Goal: Information Seeking & Learning: Learn about a topic

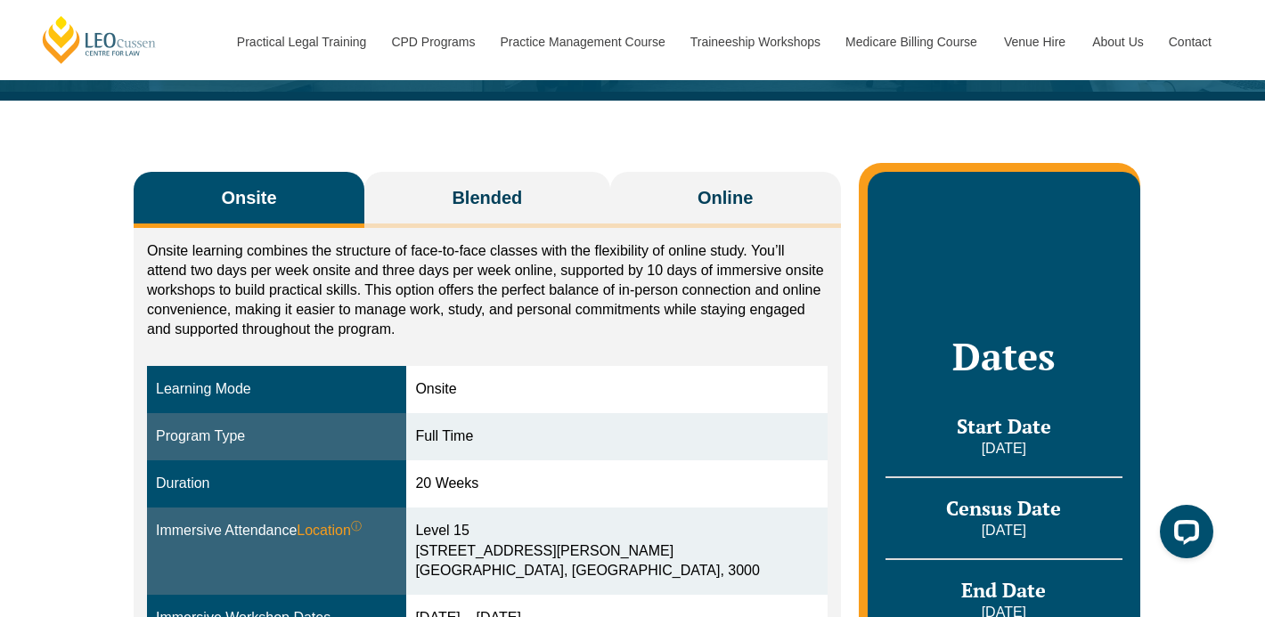
scroll to position [228, 0]
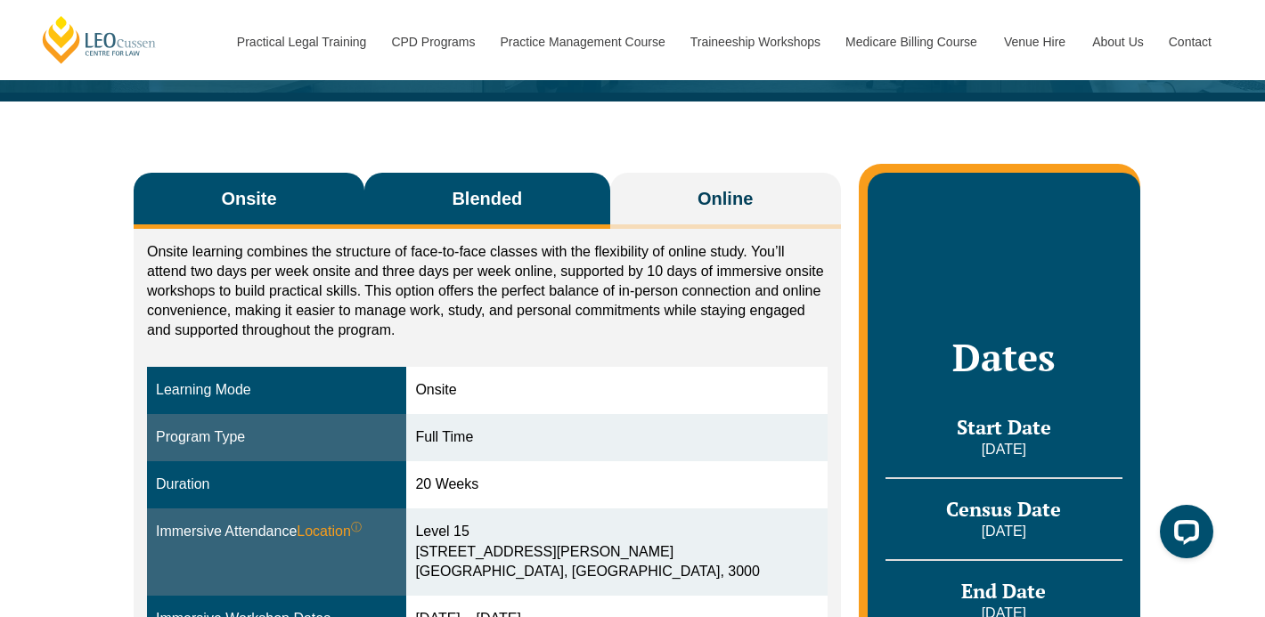
click at [506, 201] on span "Blended" at bounding box center [487, 198] width 70 height 25
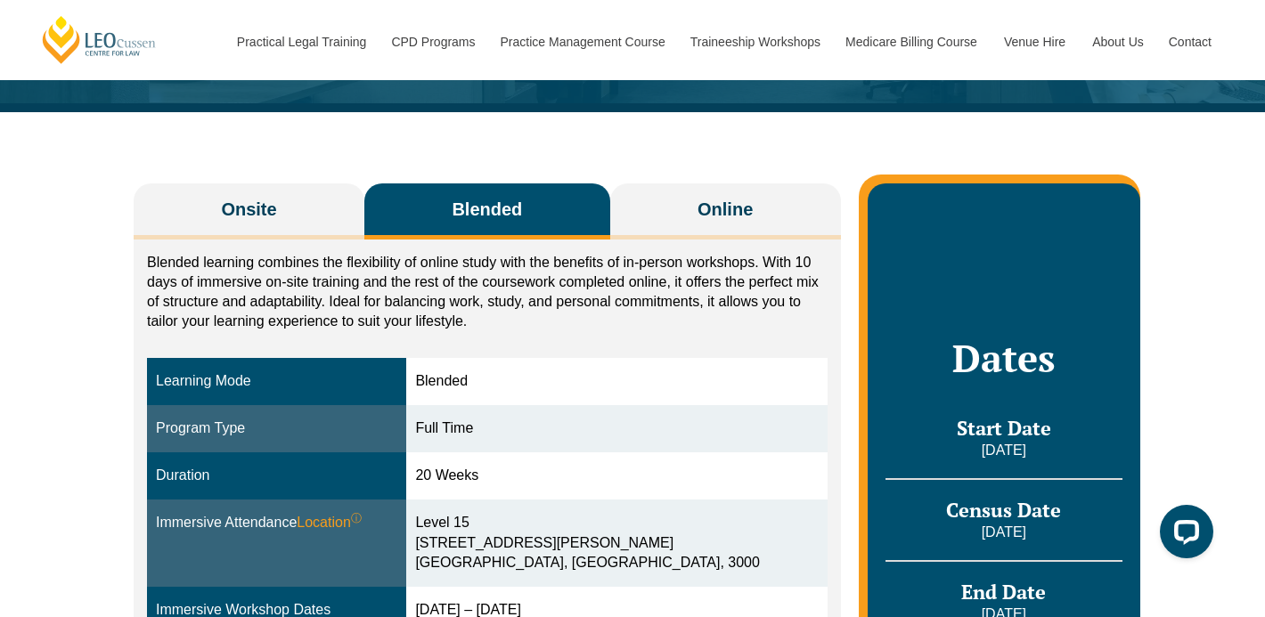
scroll to position [193, 0]
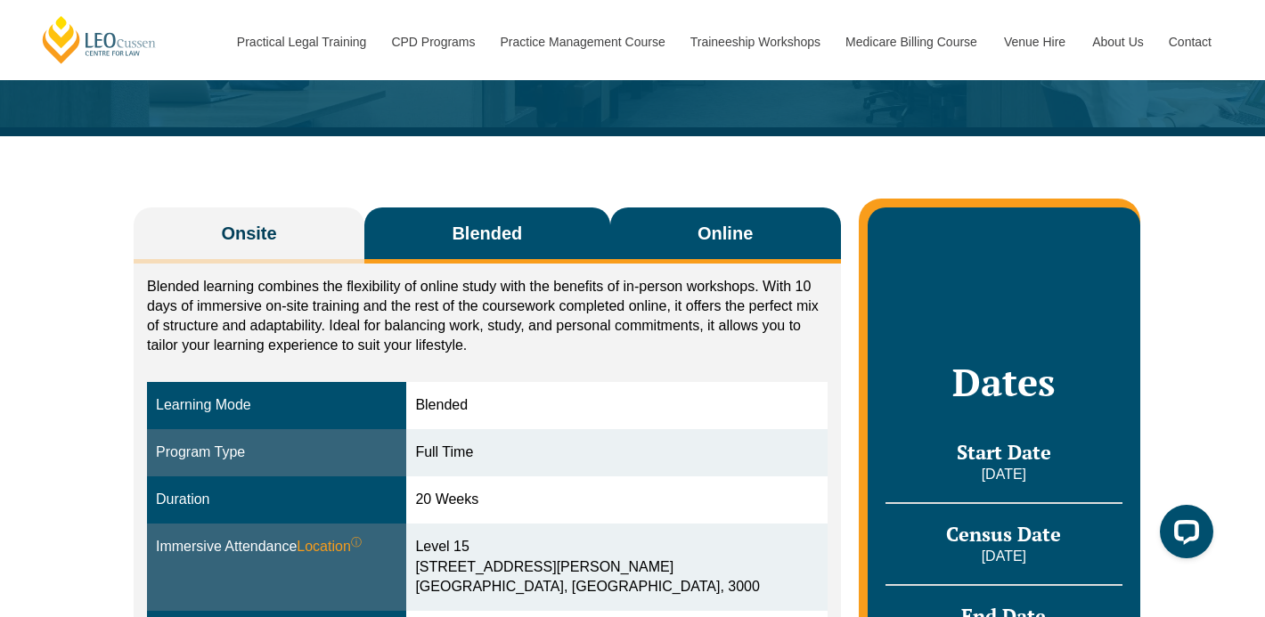
click at [712, 241] on span "Online" at bounding box center [725, 233] width 55 height 25
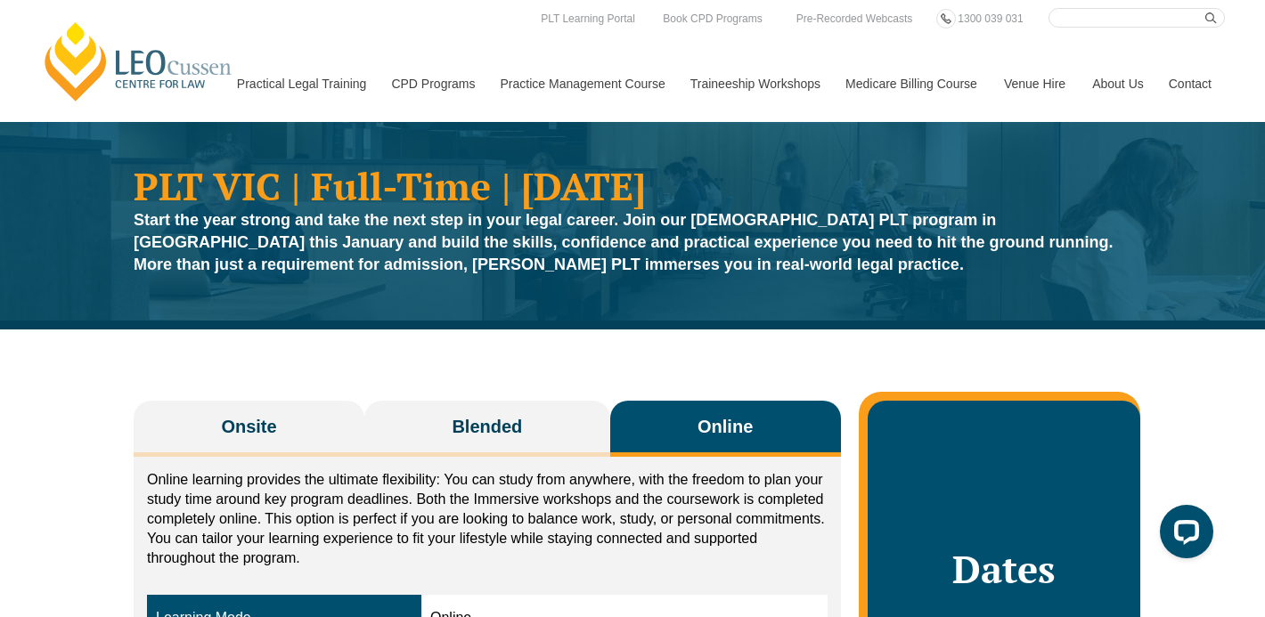
scroll to position [9, 0]
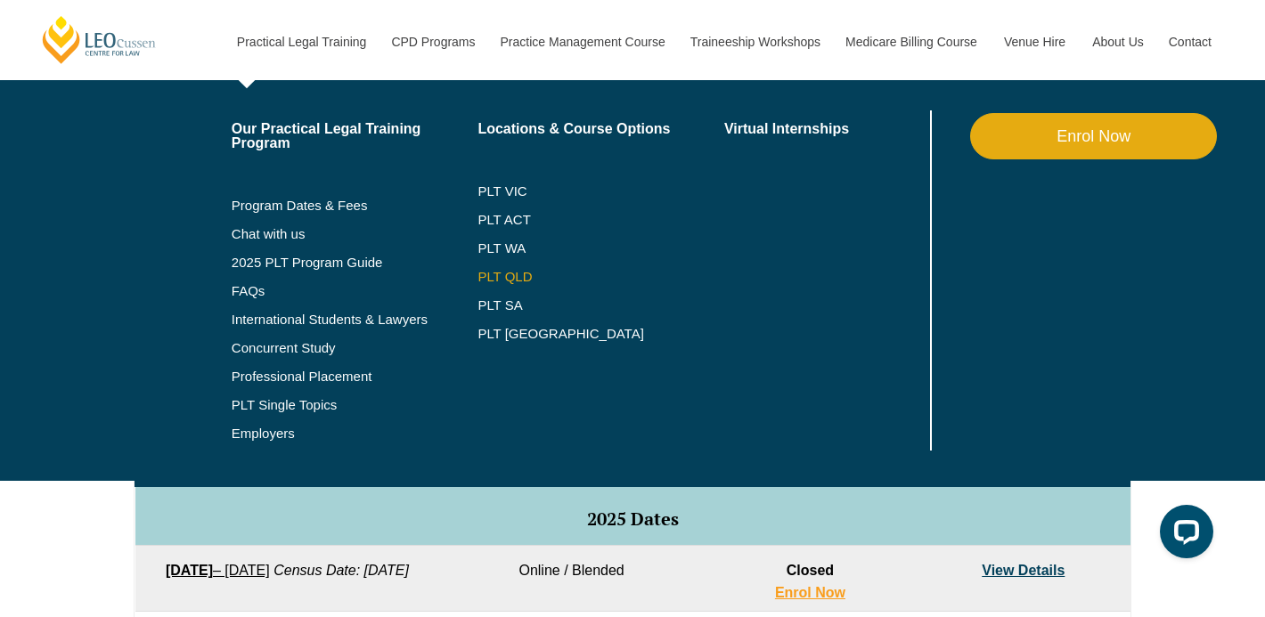
scroll to position [519, 0]
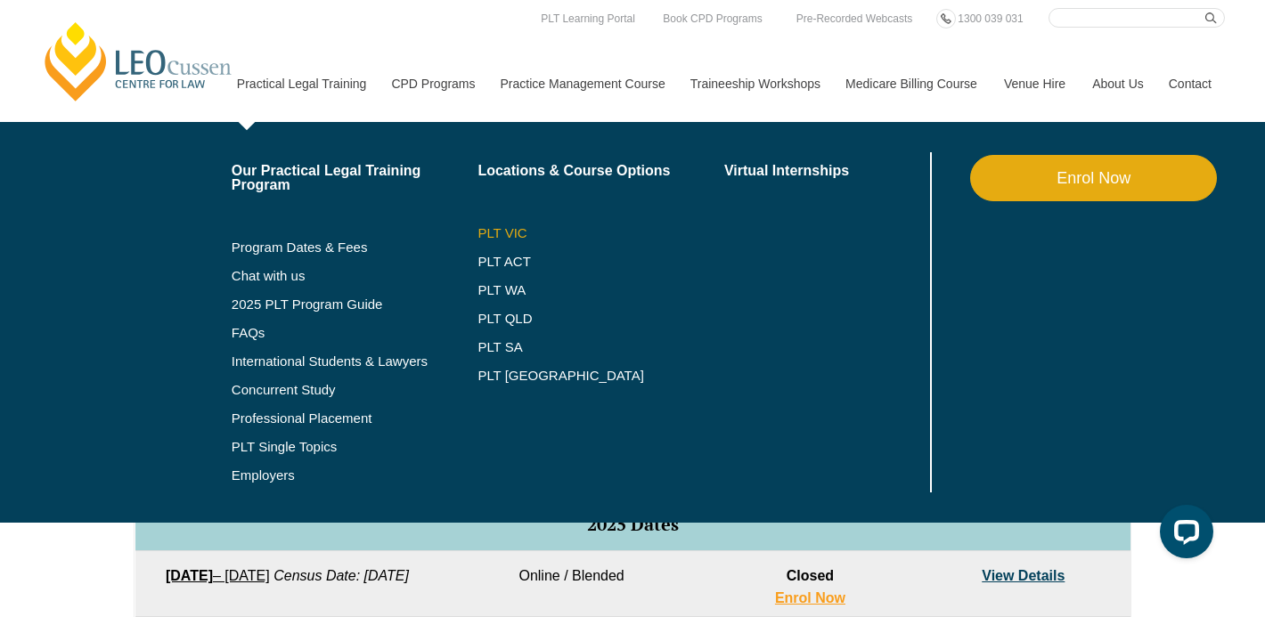
click at [491, 235] on link "PLT VIC" at bounding box center [601, 233] width 247 height 14
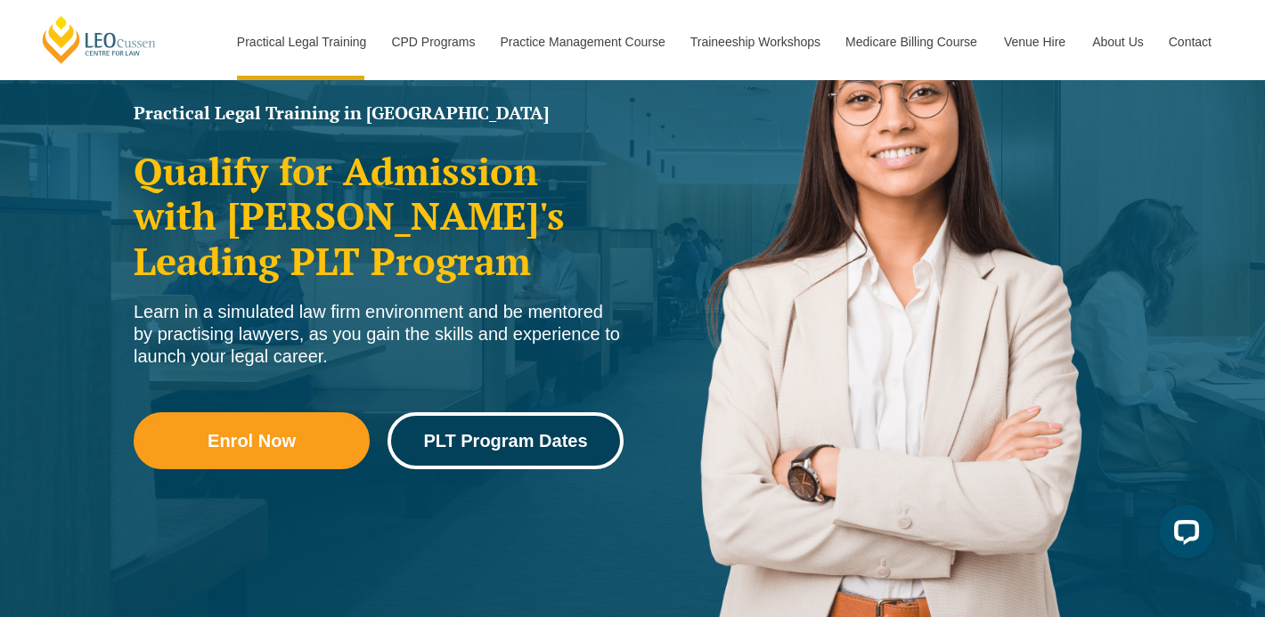
click at [518, 440] on span "PLT Program Dates" at bounding box center [505, 441] width 164 height 18
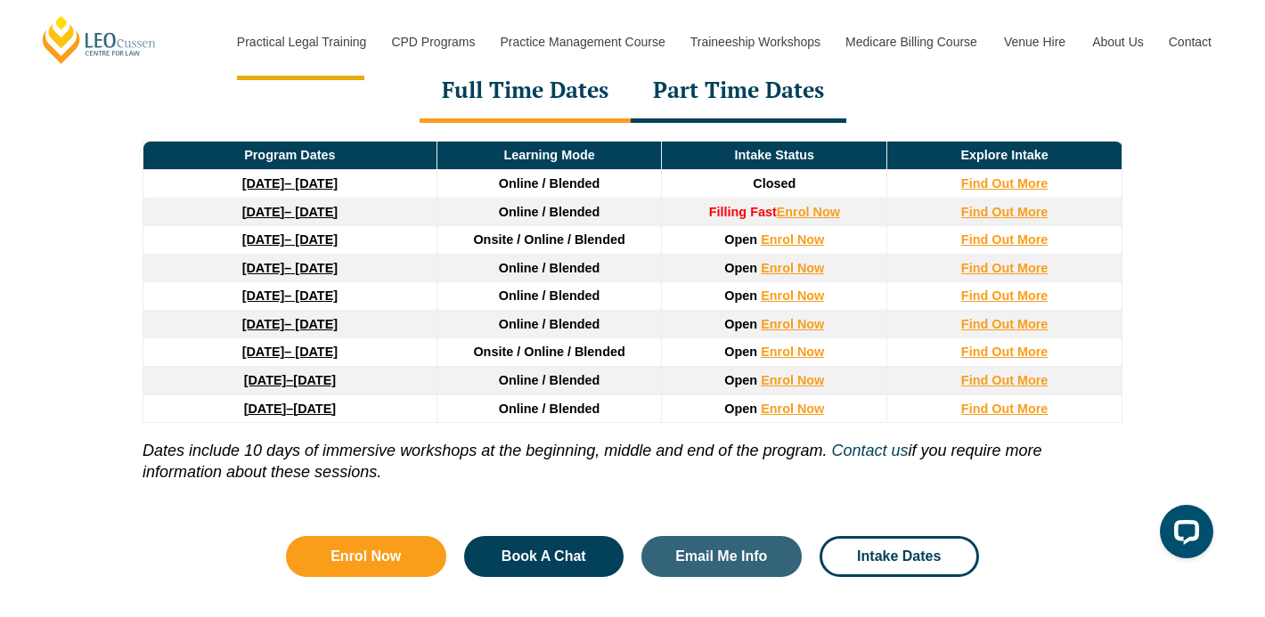
scroll to position [2484, 0]
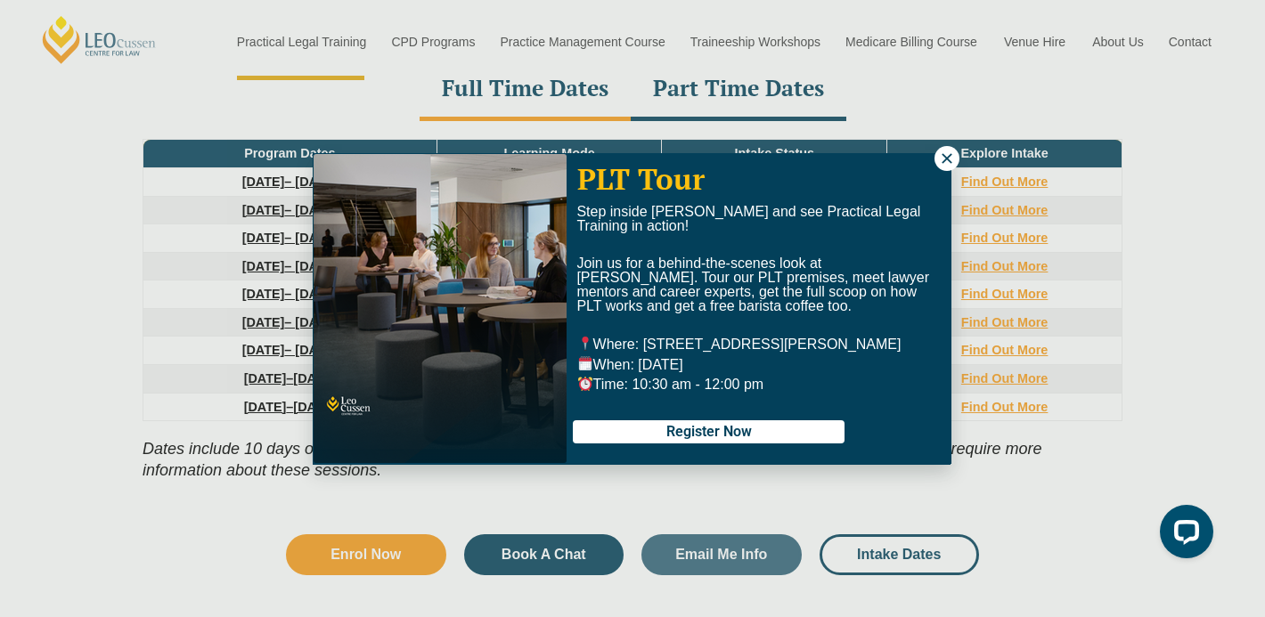
click at [940, 158] on icon at bounding box center [947, 159] width 16 height 16
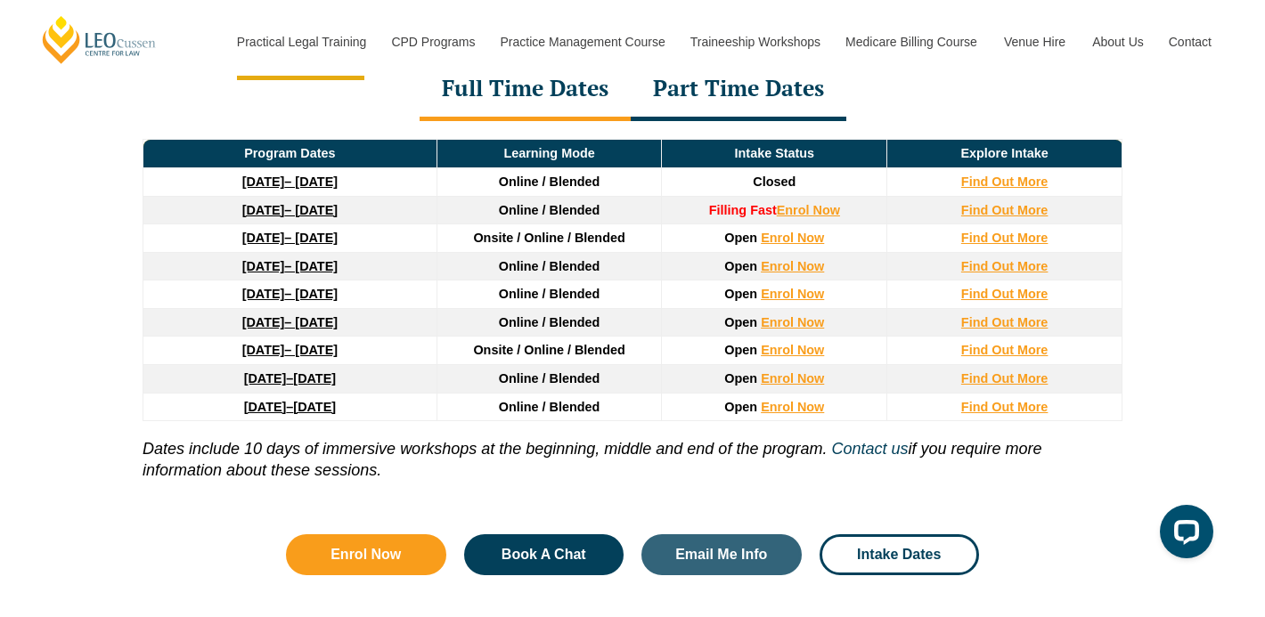
click at [772, 95] on div "Part Time Dates" at bounding box center [739, 90] width 216 height 62
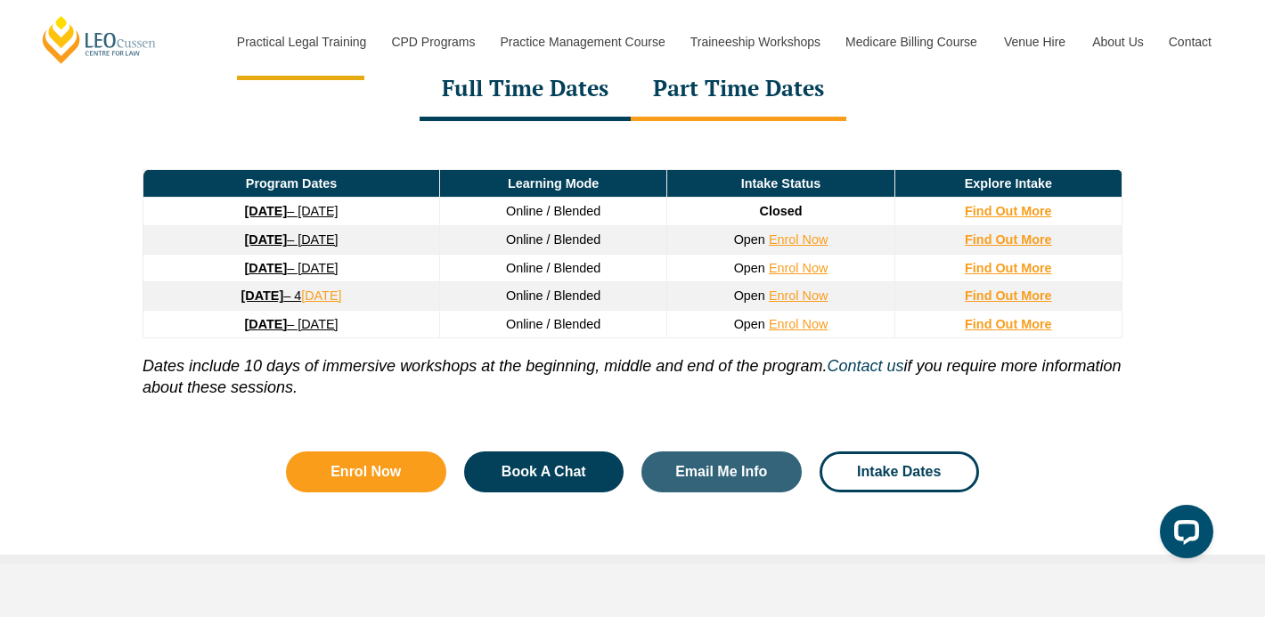
click at [339, 240] on link "26 January 2026 – 21 August 2026" at bounding box center [292, 240] width 94 height 14
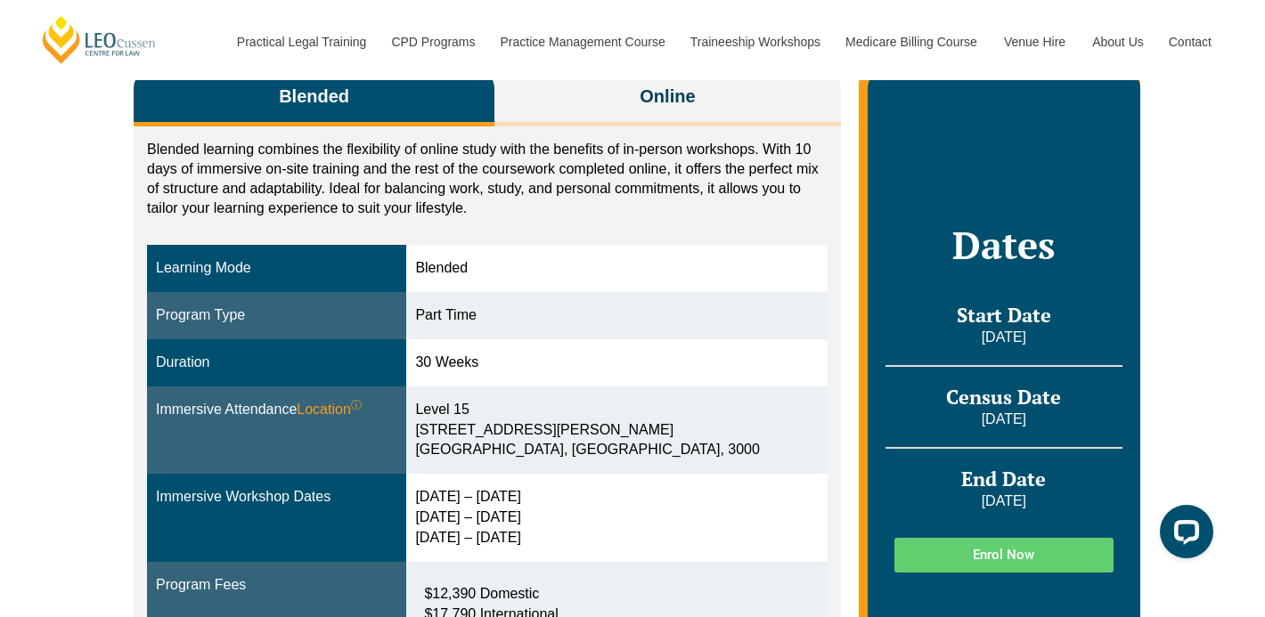
scroll to position [335, 0]
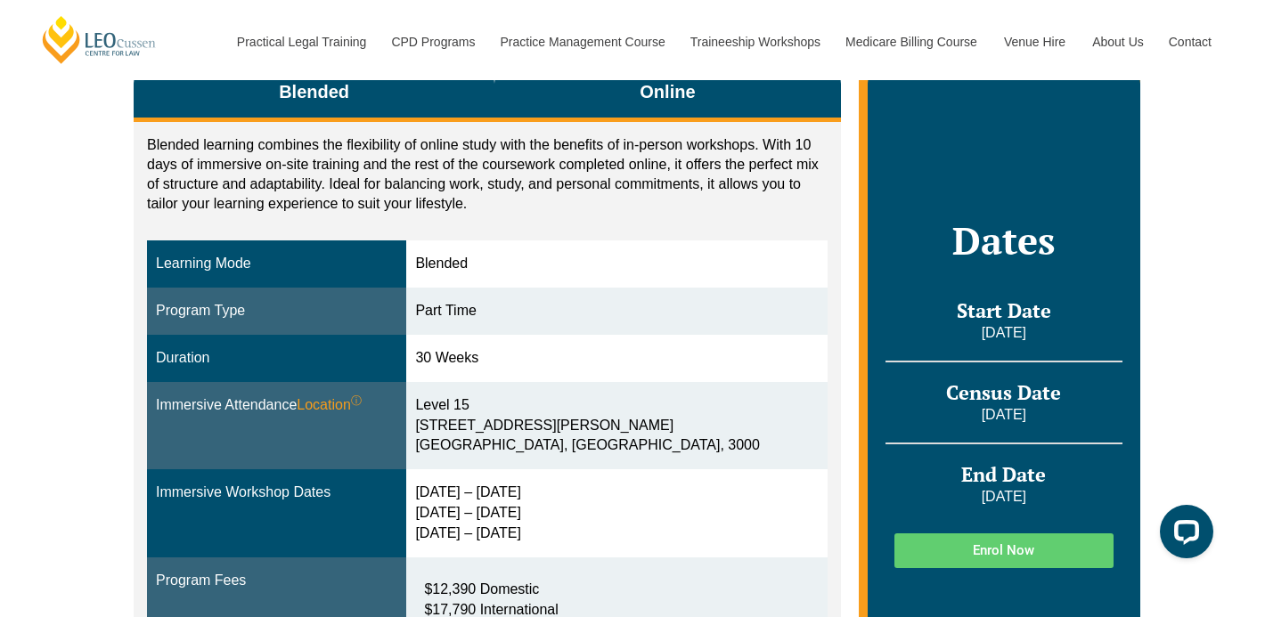
click at [658, 97] on span "Online" at bounding box center [667, 91] width 55 height 25
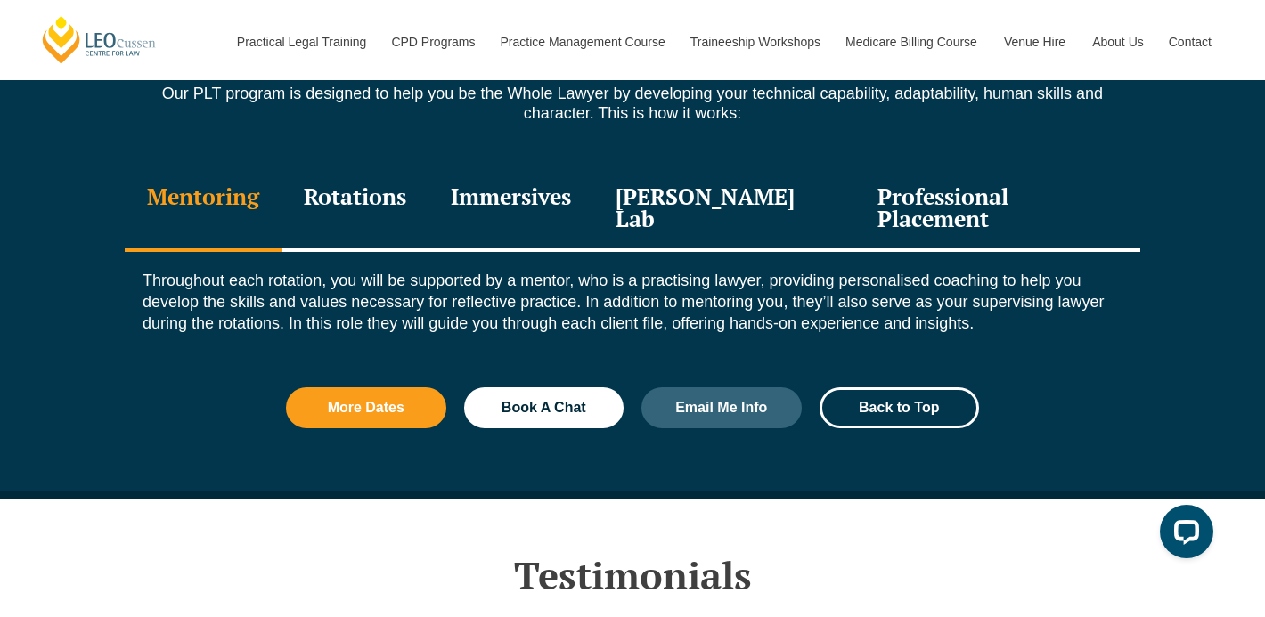
scroll to position [2048, 0]
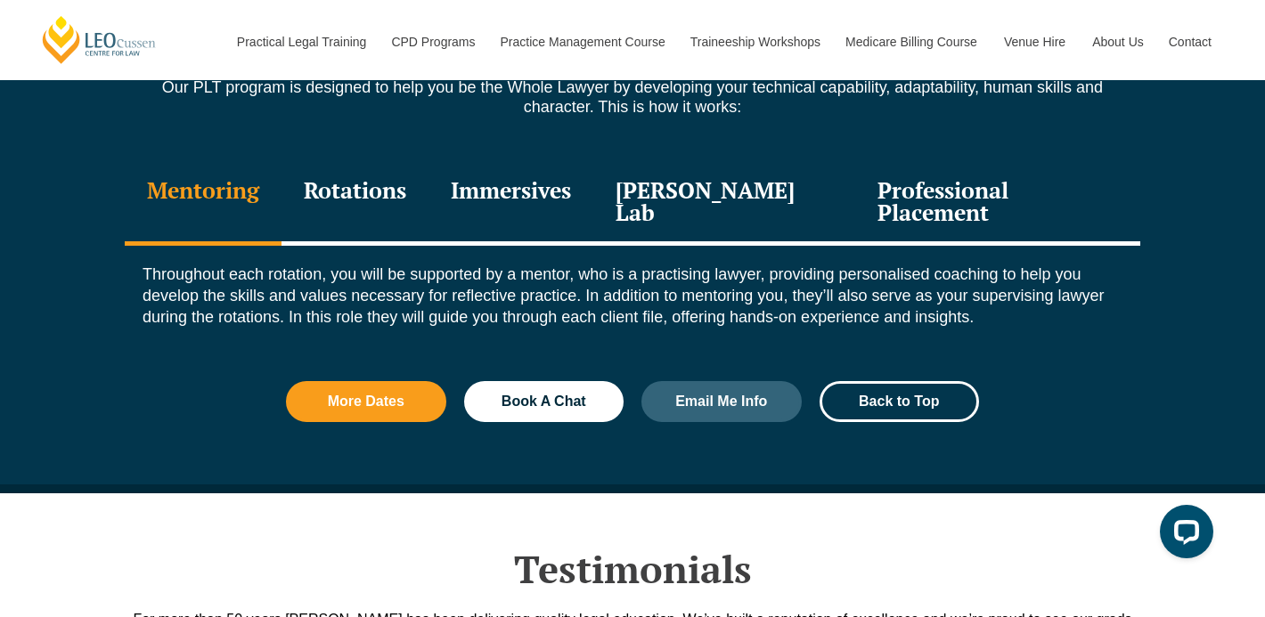
click at [412, 187] on div "Rotations" at bounding box center [355, 203] width 147 height 85
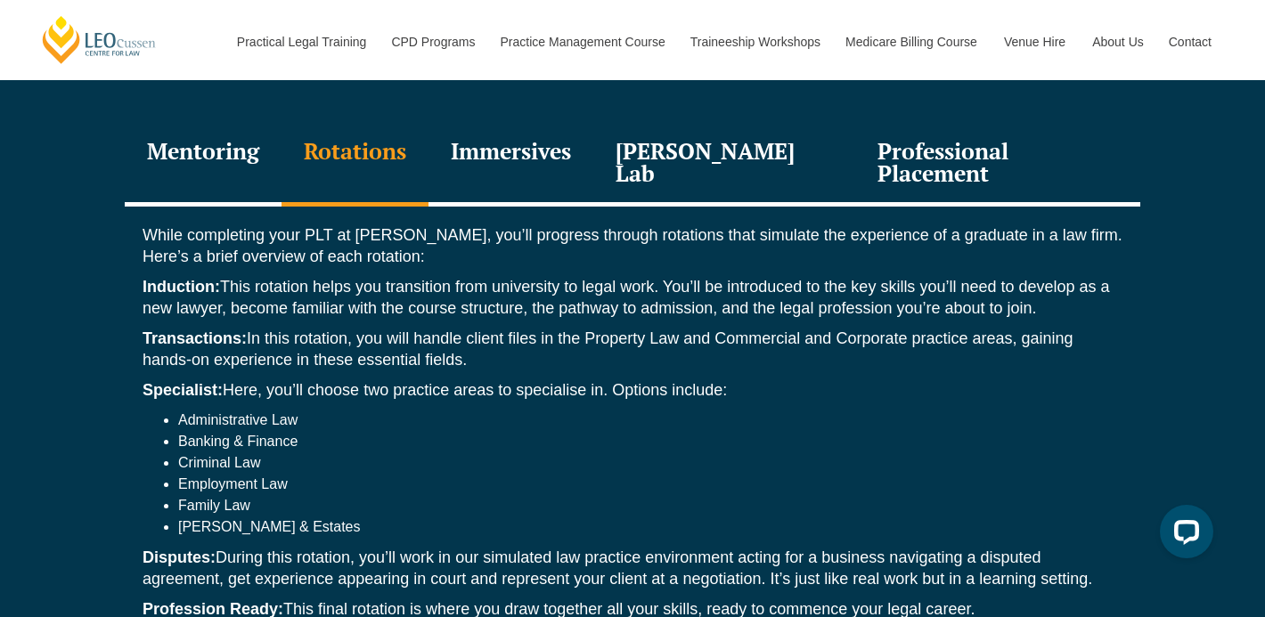
scroll to position [2087, 0]
click at [560, 160] on div "Immersives" at bounding box center [511, 165] width 165 height 85
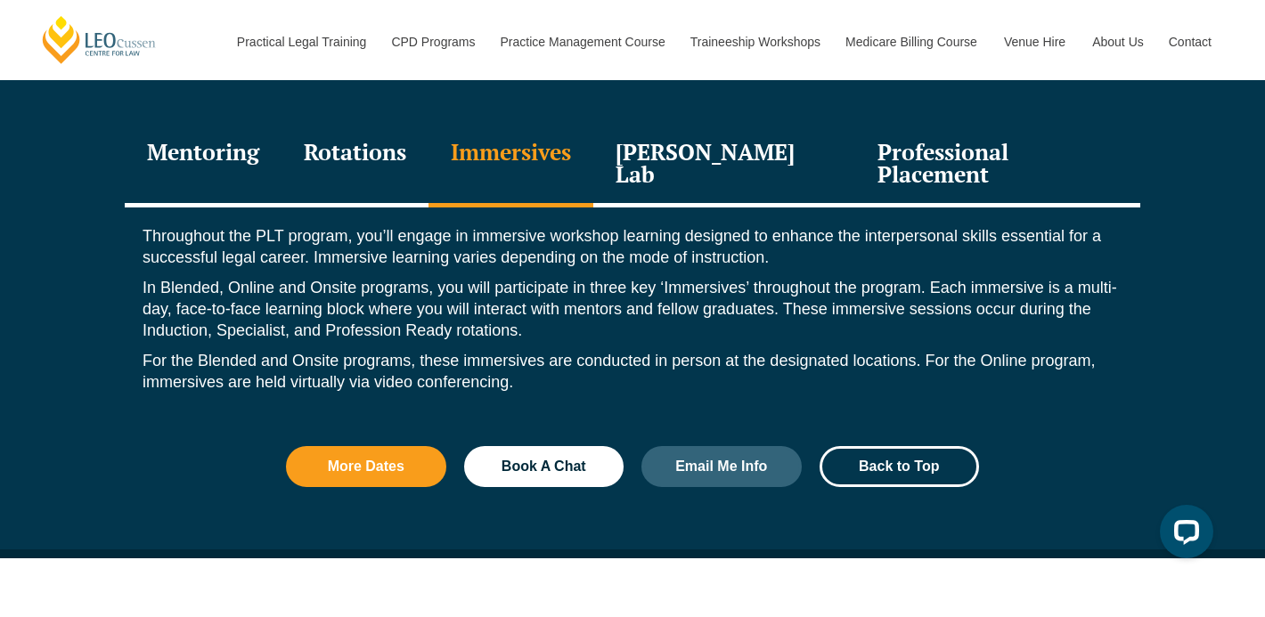
click at [731, 157] on div "Leo Justice Lab" at bounding box center [724, 165] width 262 height 85
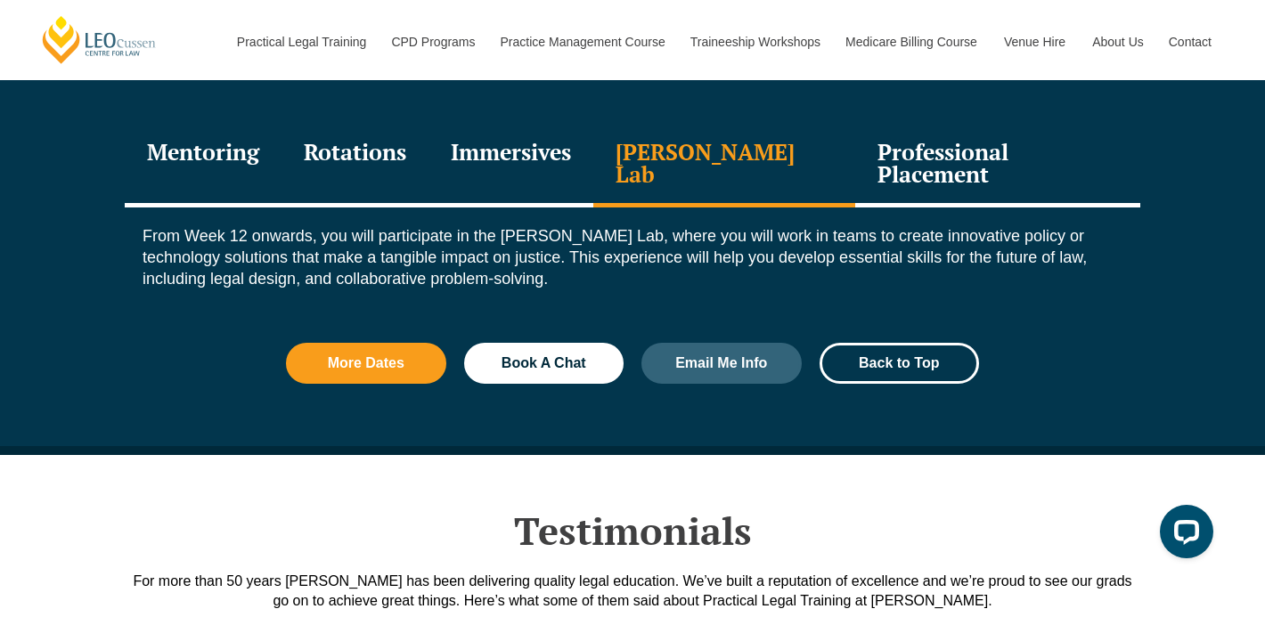
click at [890, 143] on div "Professional Placement" at bounding box center [997, 165] width 285 height 85
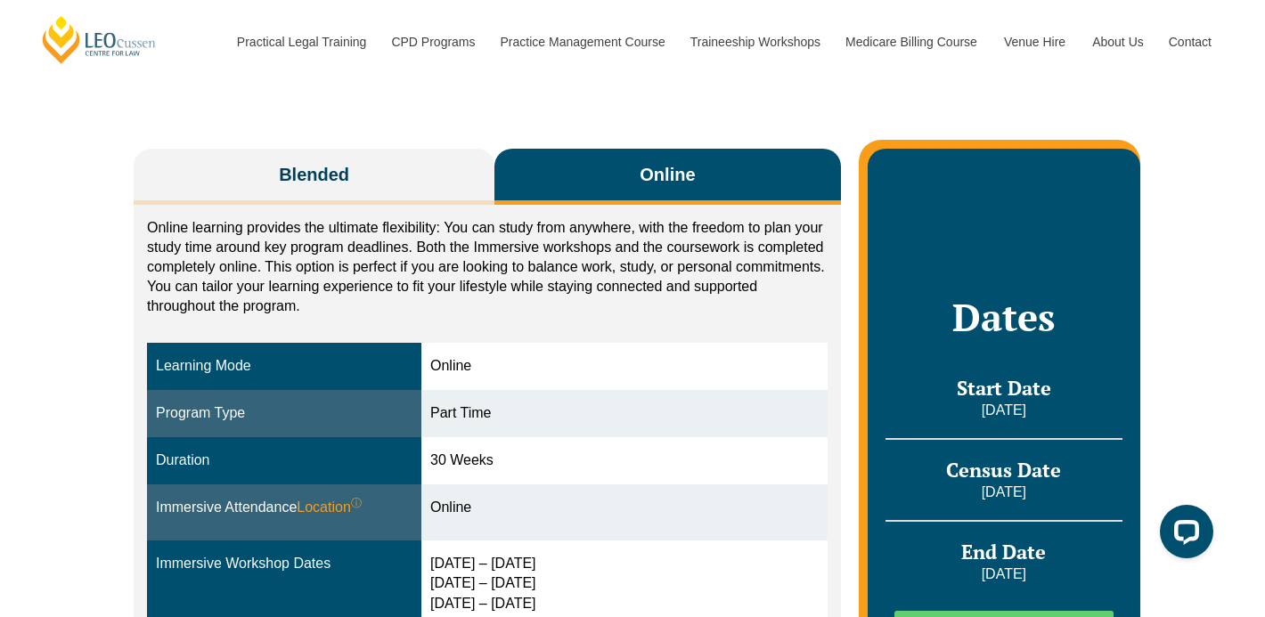
scroll to position [0, 0]
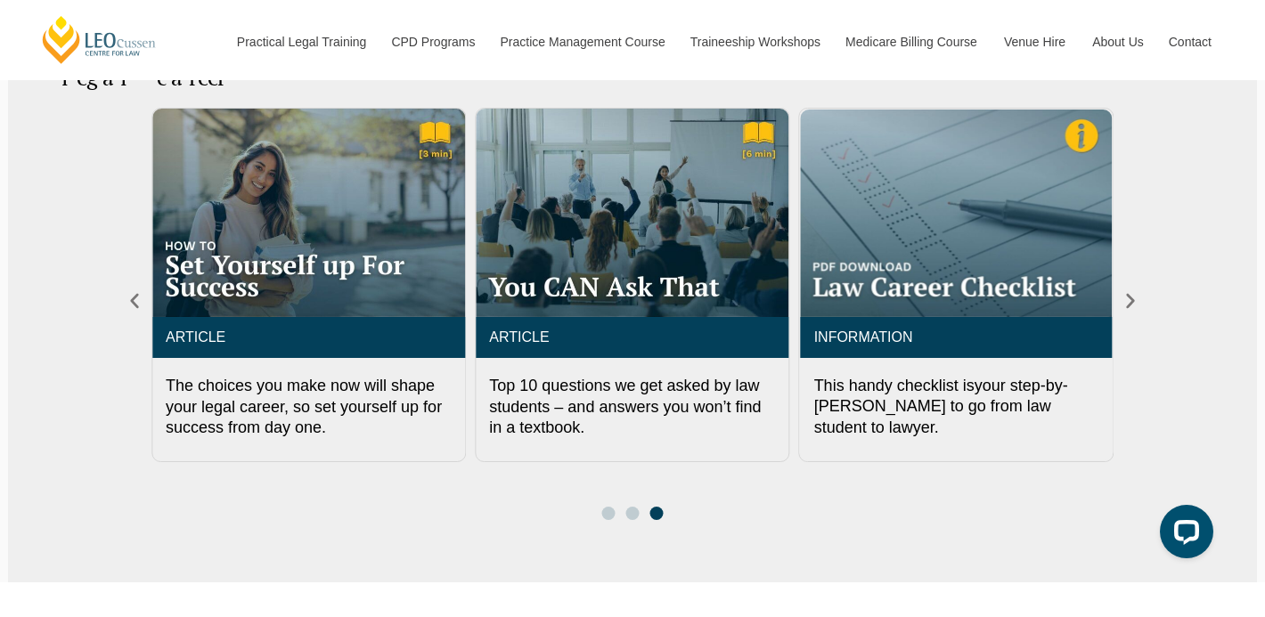
scroll to position [878, 0]
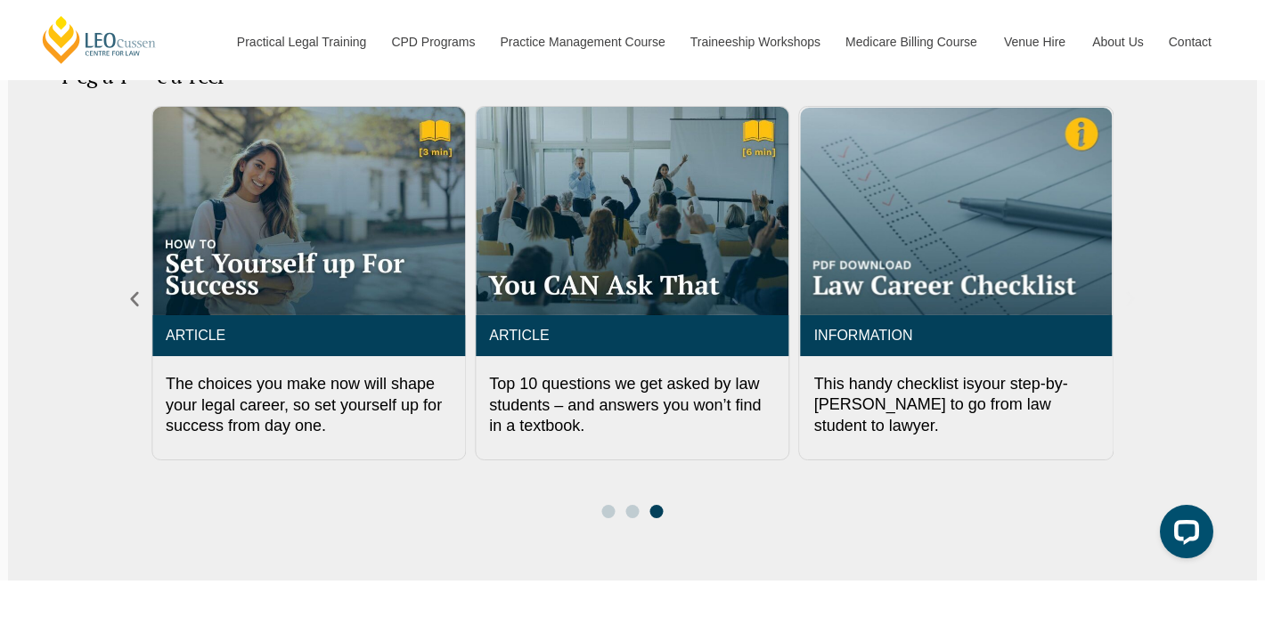
click at [1128, 290] on icon "Next slide" at bounding box center [1131, 300] width 20 height 20
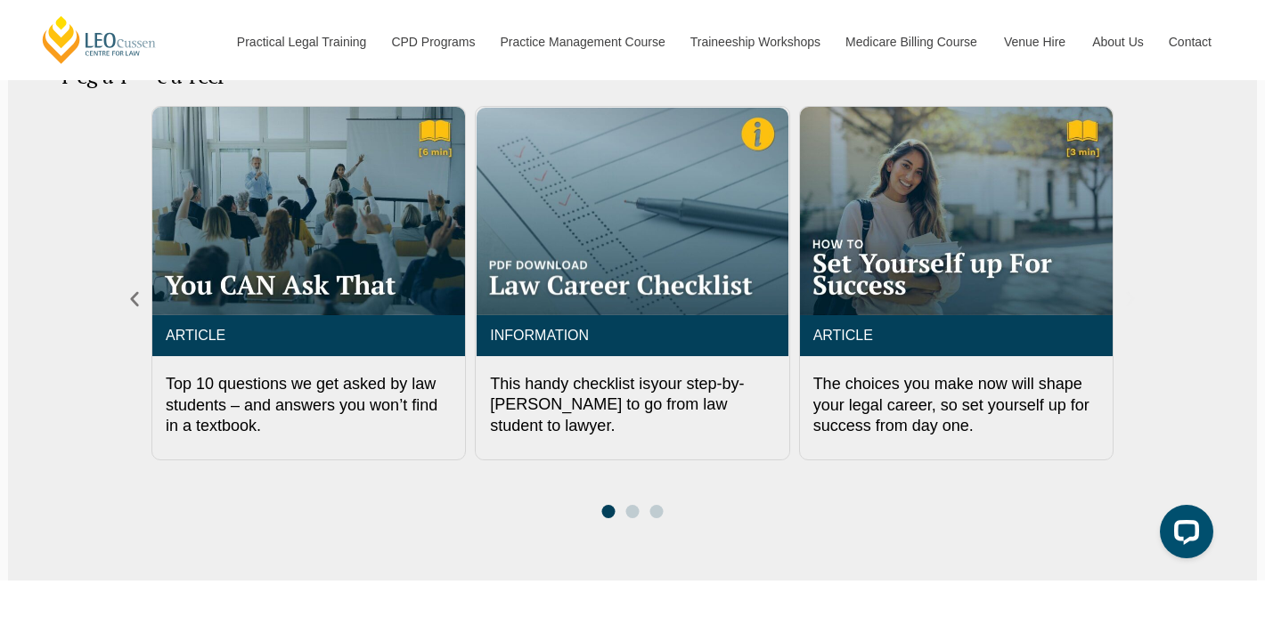
click at [1128, 290] on icon "Next slide" at bounding box center [1131, 300] width 20 height 20
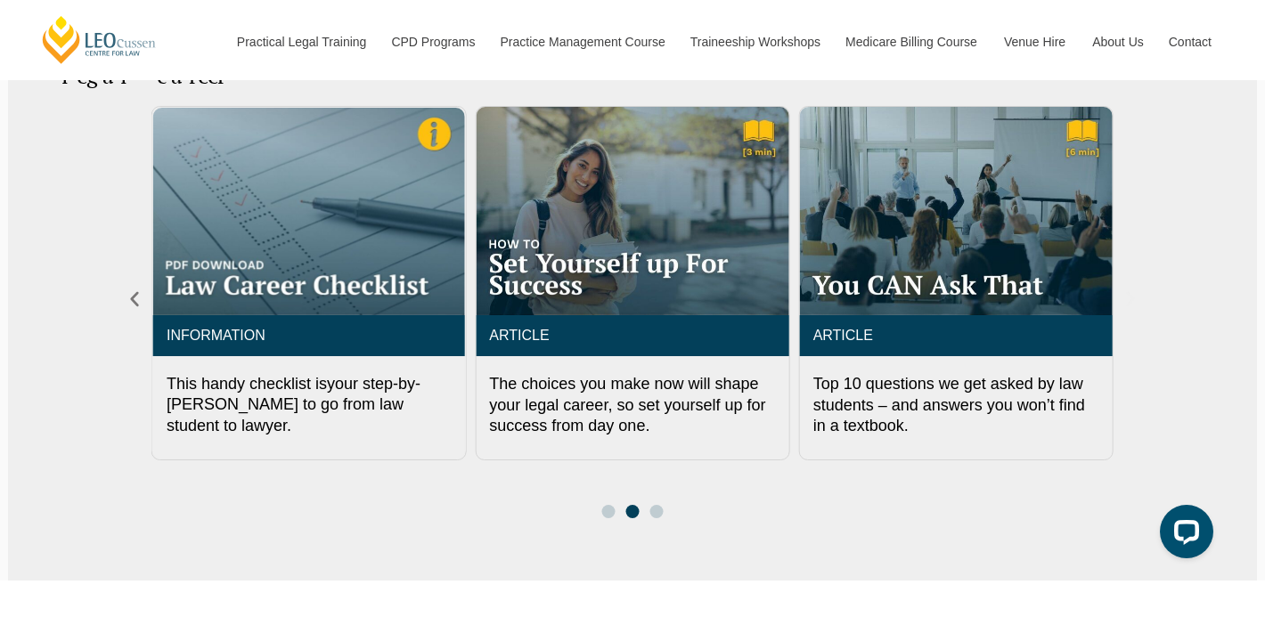
click at [1128, 290] on icon "Next slide" at bounding box center [1131, 300] width 20 height 20
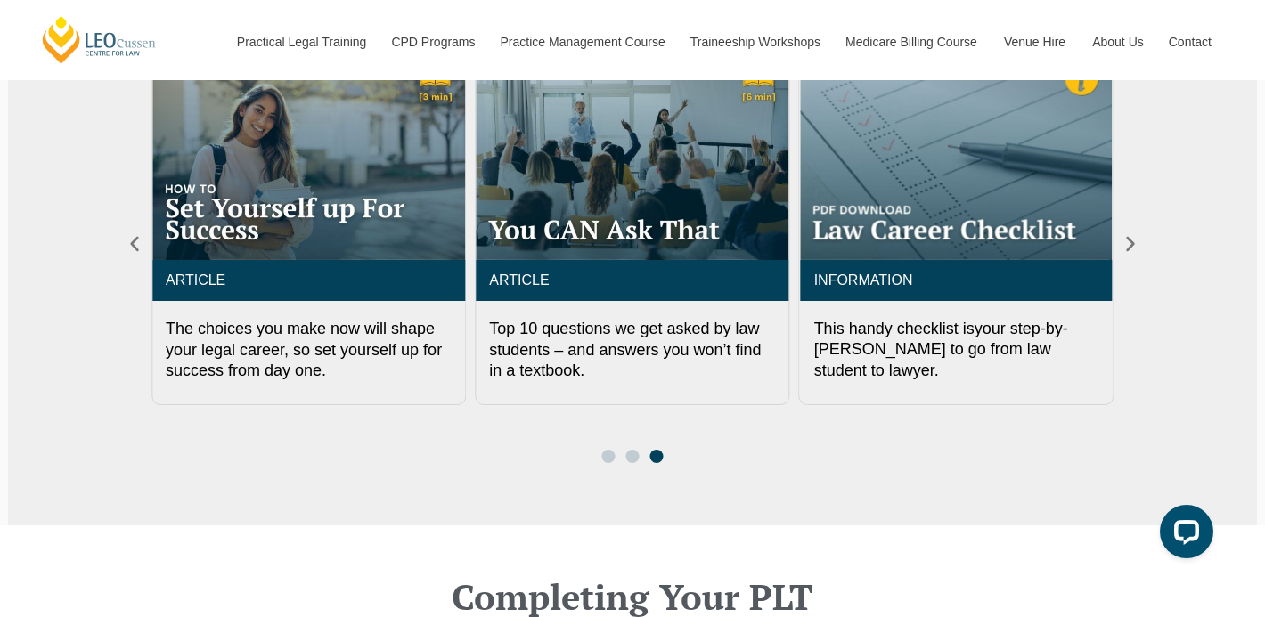
scroll to position [929, 0]
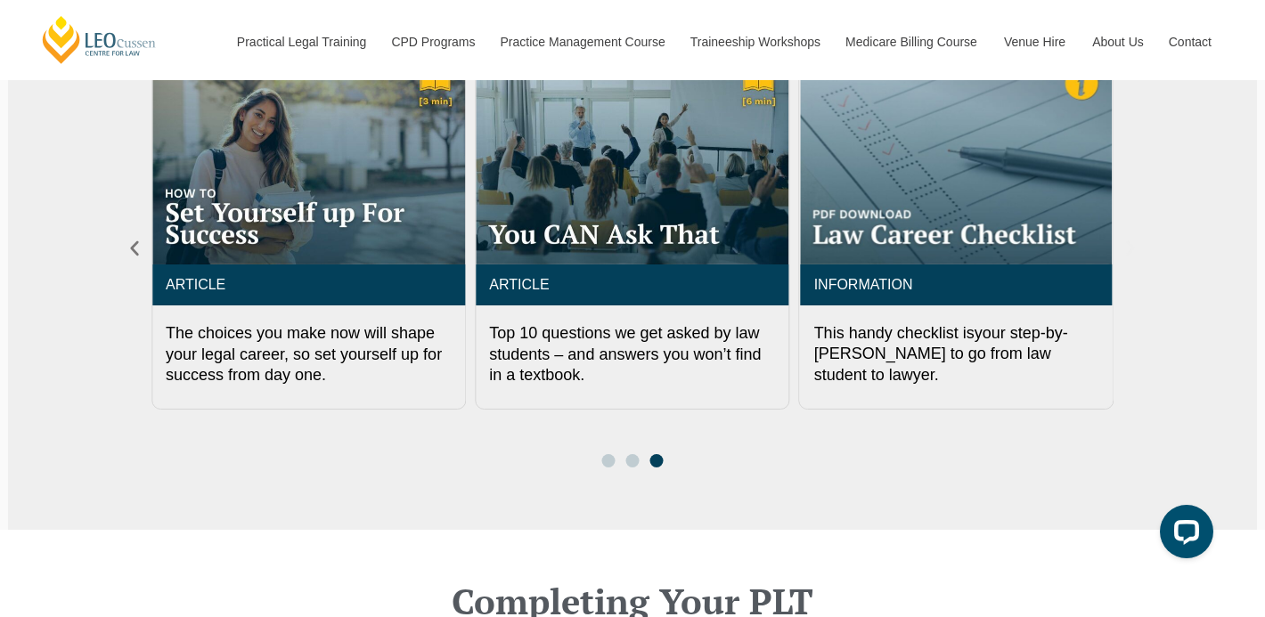
click at [1124, 239] on icon "Next slide" at bounding box center [1131, 249] width 20 height 20
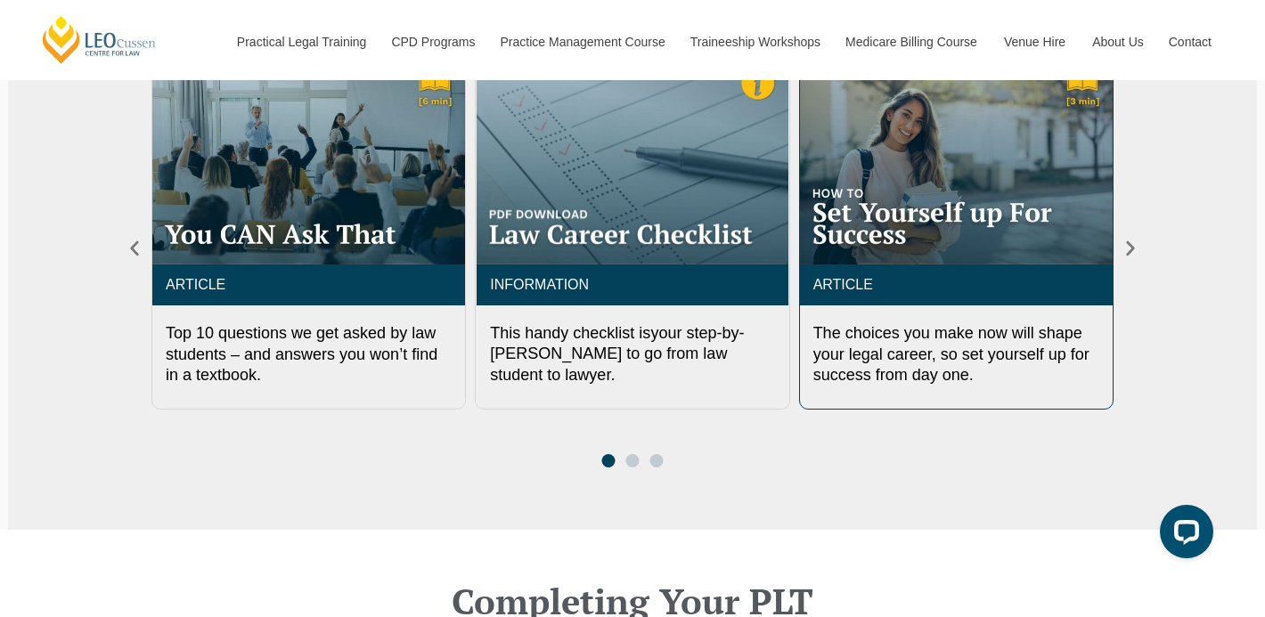
click at [916, 197] on img "3 / 3" at bounding box center [956, 160] width 313 height 208
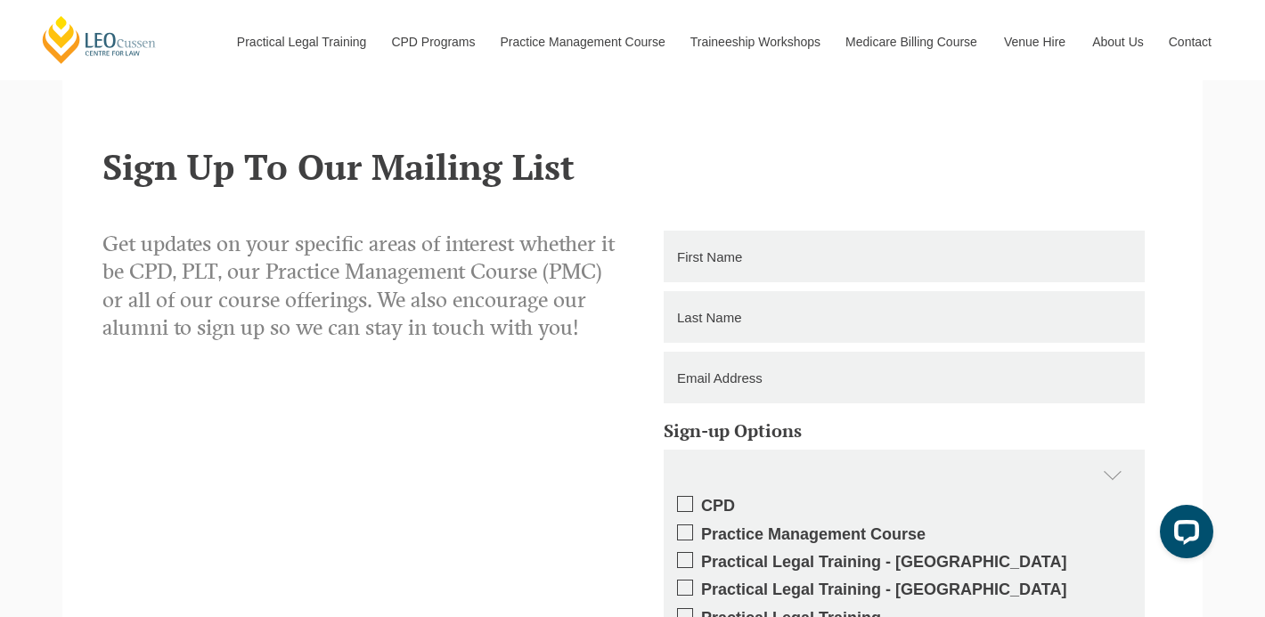
scroll to position [2137, 0]
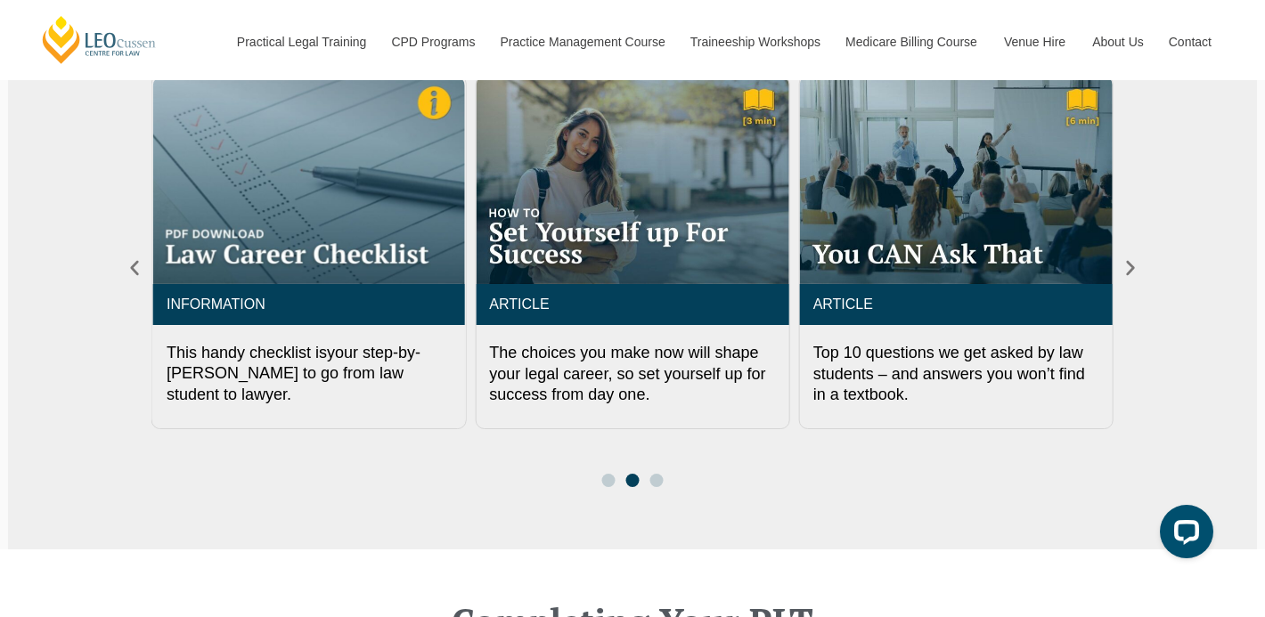
scroll to position [913, 0]
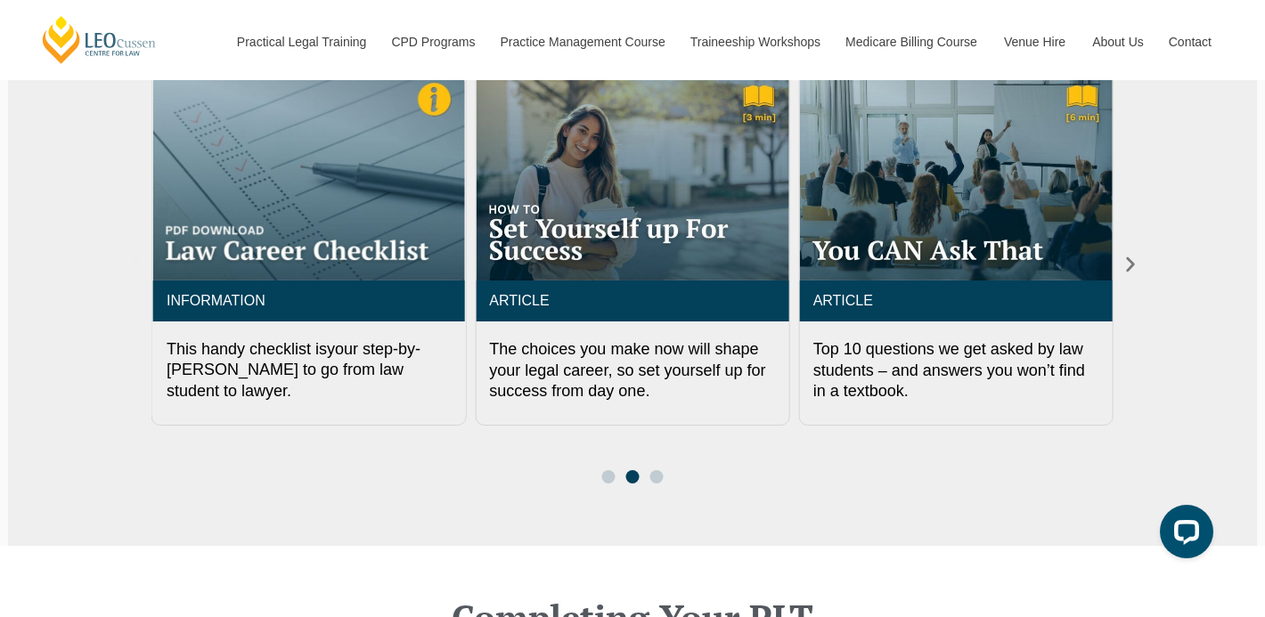
click at [135, 257] on icon "Previous slide" at bounding box center [134, 264] width 8 height 15
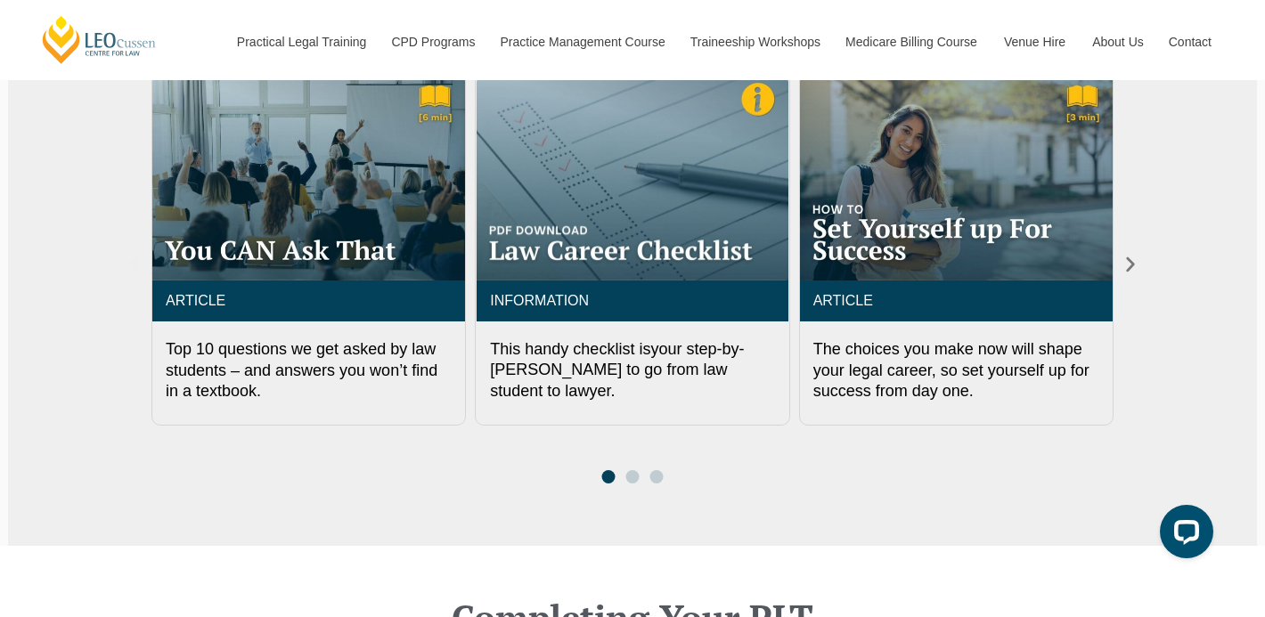
click at [135, 257] on icon "Previous slide" at bounding box center [134, 264] width 8 height 15
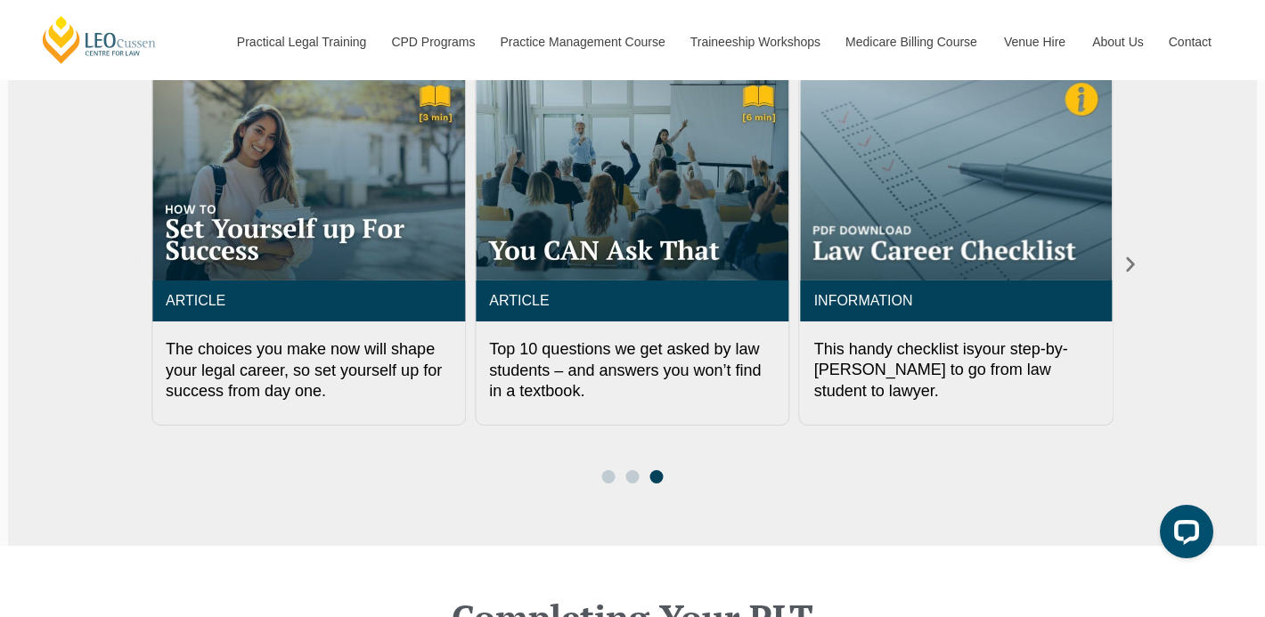
click at [135, 257] on icon "Previous slide" at bounding box center [134, 264] width 8 height 15
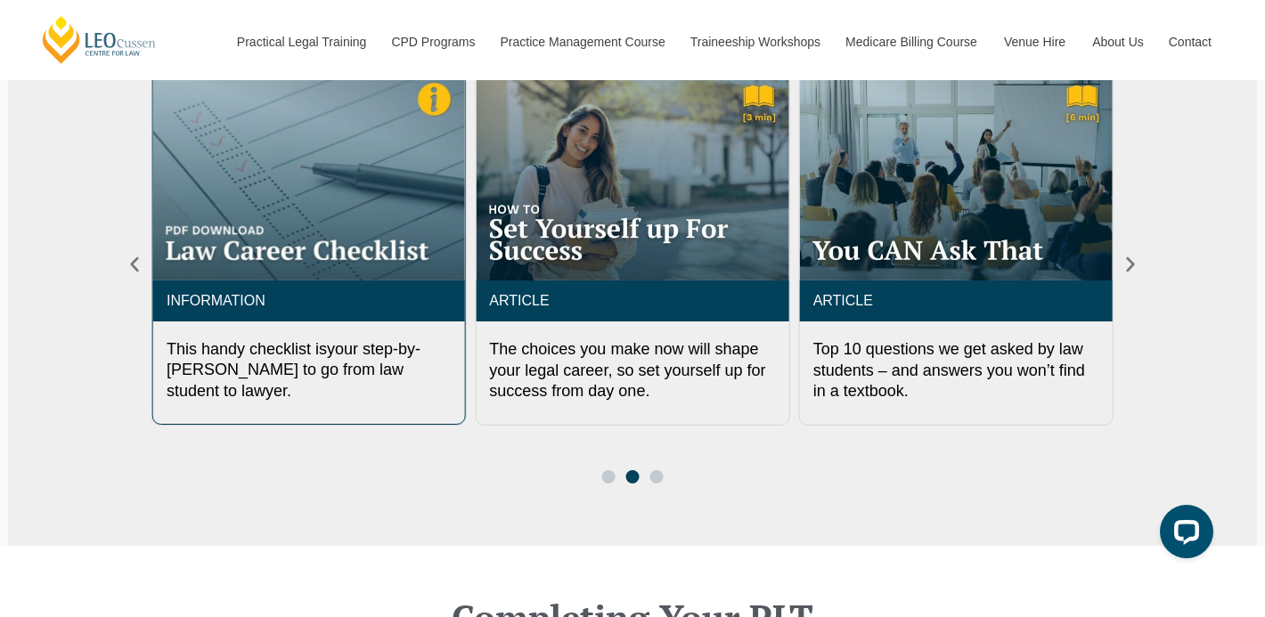
click at [227, 281] on div "INFORMATION" at bounding box center [308, 301] width 311 height 41
click at [233, 293] on link "INFORMATION" at bounding box center [216, 300] width 99 height 15
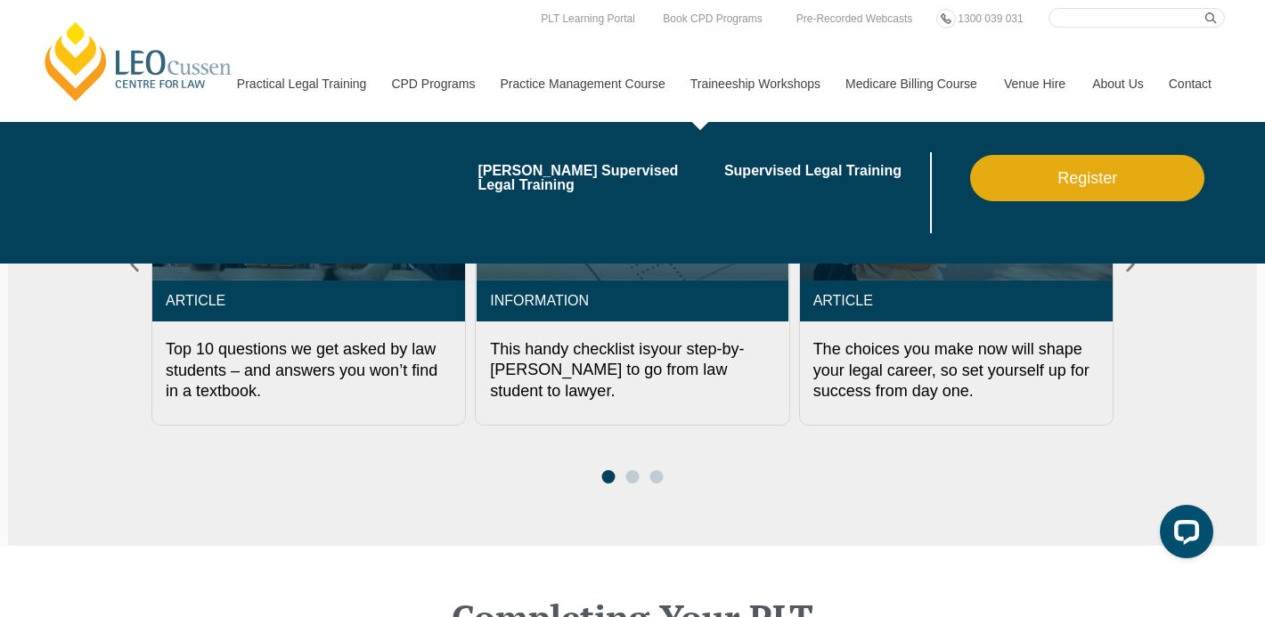
click at [722, 81] on link "Traineeship Workshops" at bounding box center [754, 83] width 155 height 77
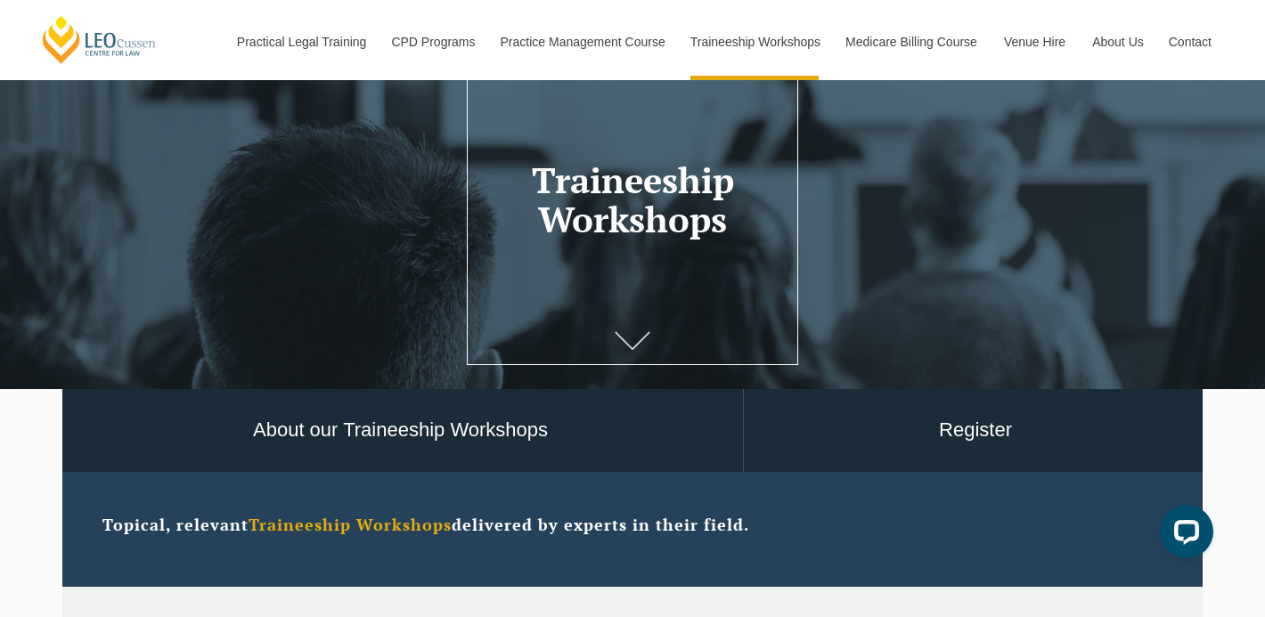
click at [631, 335] on icon at bounding box center [633, 340] width 36 height 18
